Goal: Information Seeking & Learning: Learn about a topic

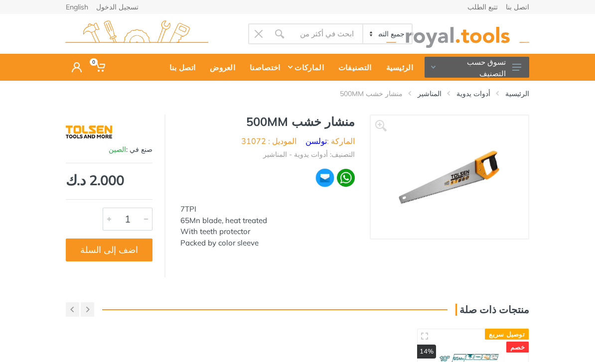
click at [461, 188] on img at bounding box center [449, 177] width 103 height 103
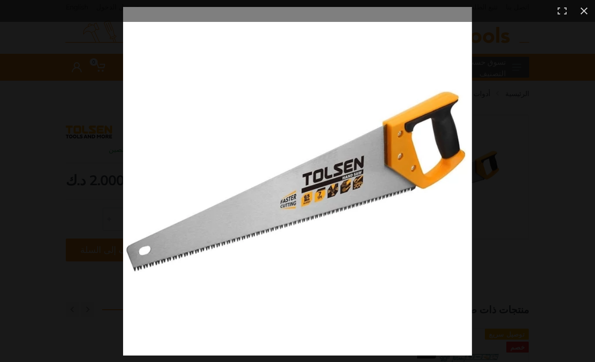
click at [470, 183] on img at bounding box center [297, 181] width 349 height 349
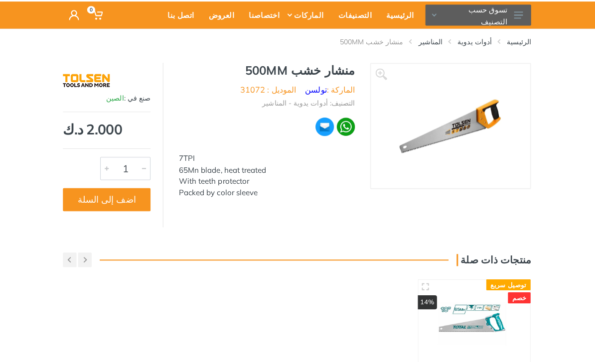
scroll to position [52, 0]
click at [456, 327] on img at bounding box center [473, 321] width 96 height 72
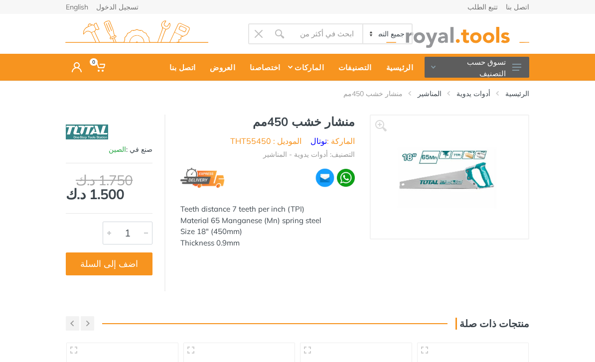
click at [485, 181] on img at bounding box center [449, 177] width 135 height 103
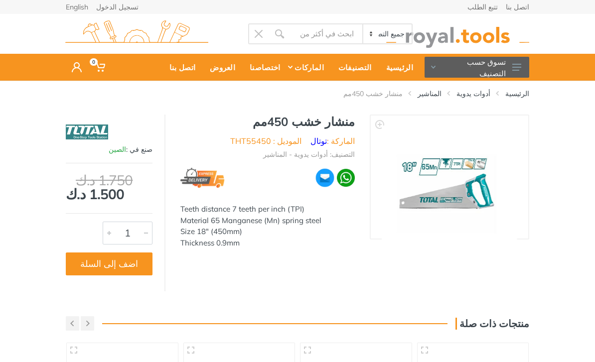
click at [500, 177] on img at bounding box center [449, 193] width 135 height 135
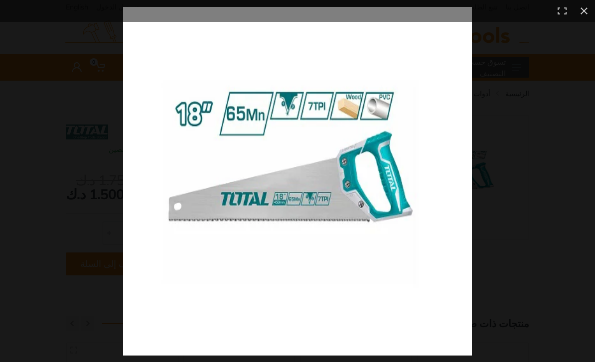
click at [500, 177] on div at bounding box center [409, 181] width 573 height 349
click at [408, 181] on img at bounding box center [297, 181] width 349 height 349
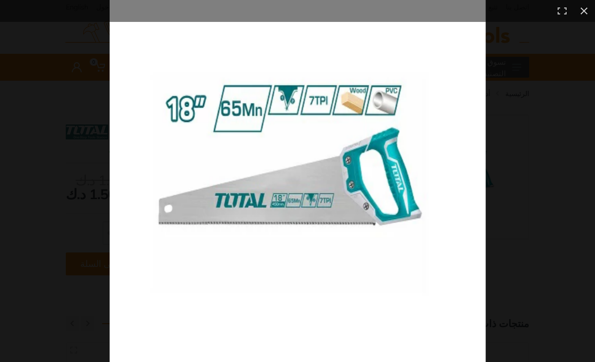
click at [410, 179] on img at bounding box center [298, 182] width 376 height 376
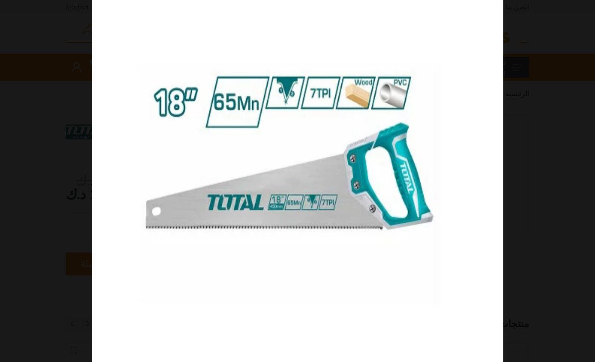
click at [410, 179] on img at bounding box center [297, 181] width 411 height 411
click at [419, 192] on img at bounding box center [297, 181] width 411 height 411
click at [417, 188] on img at bounding box center [297, 181] width 411 height 411
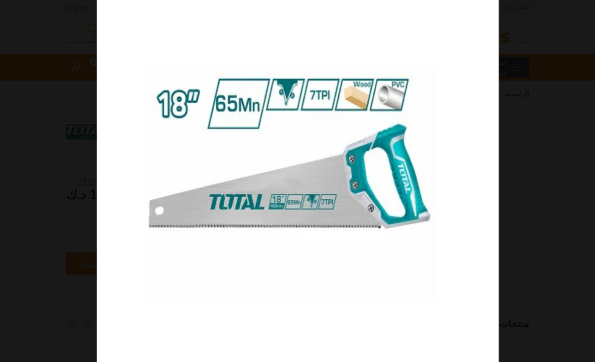
click at [419, 207] on img at bounding box center [298, 182] width 402 height 402
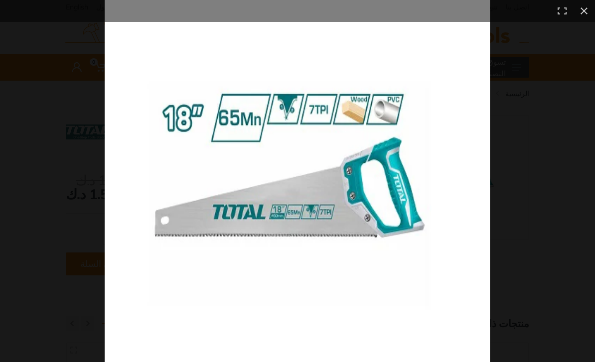
click at [385, 346] on img at bounding box center [297, 192] width 385 height 385
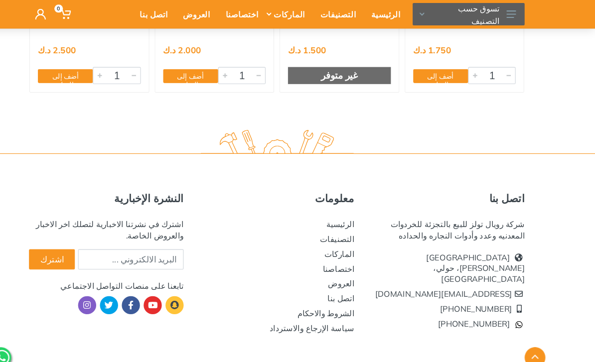
scroll to position [434, 0]
click at [226, 136] on img at bounding box center [297, 135] width 143 height 27
click at [228, 132] on img at bounding box center [297, 135] width 143 height 27
click at [226, 129] on img at bounding box center [297, 135] width 143 height 27
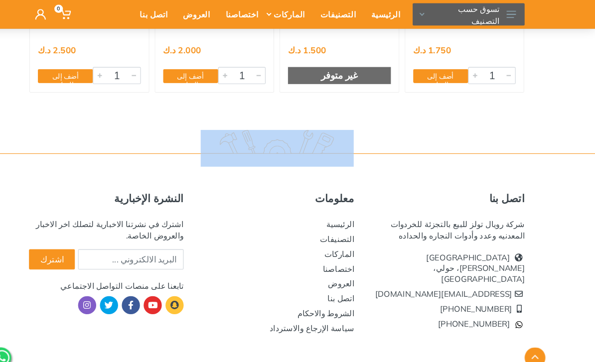
click at [236, 124] on img at bounding box center [297, 135] width 143 height 27
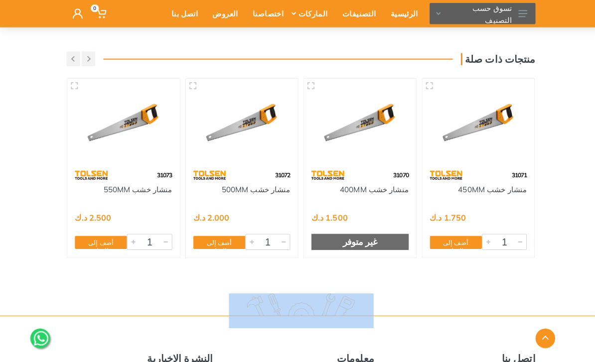
scroll to position [238, 0]
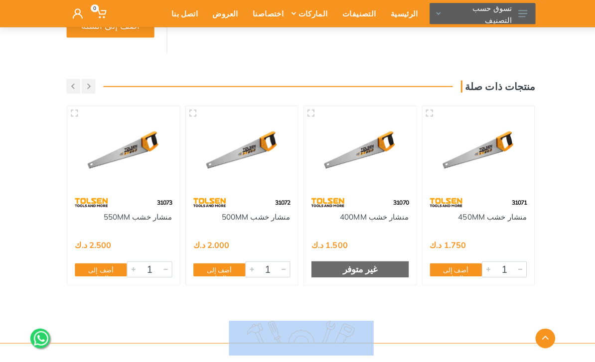
click at [489, 157] on img at bounding box center [473, 149] width 96 height 72
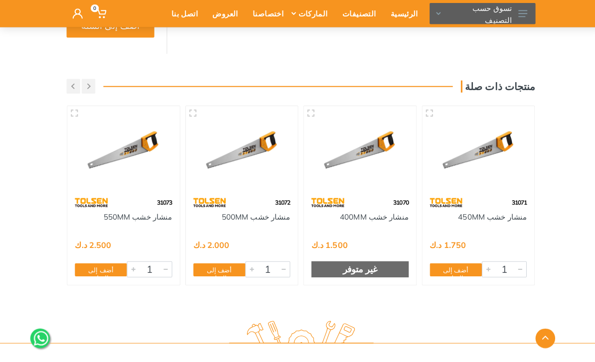
click at [489, 157] on img at bounding box center [473, 149] width 96 height 72
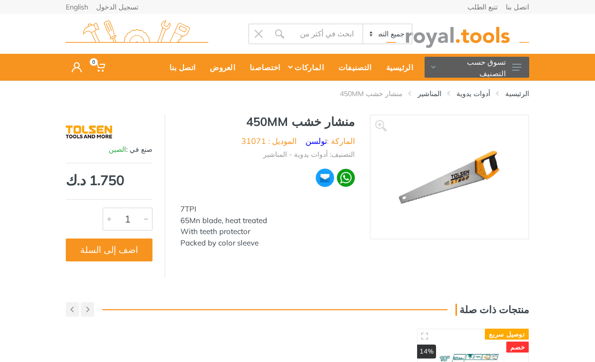
click at [475, 185] on img at bounding box center [449, 177] width 103 height 103
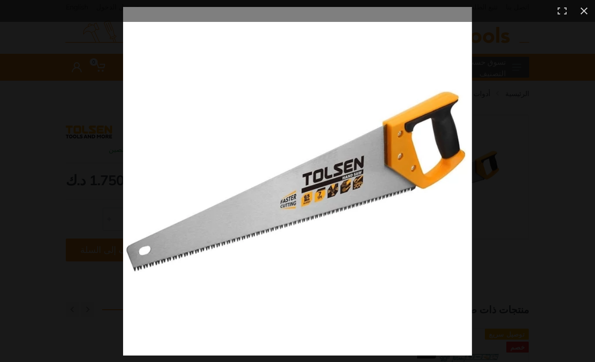
click at [472, 185] on img at bounding box center [297, 181] width 349 height 349
click at [582, 20] on button at bounding box center [584, 11] width 22 height 22
